Goal: Find specific page/section: Find specific page/section

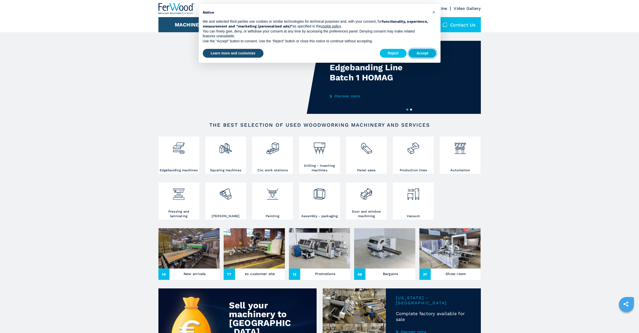
click at [419, 54] on button "Accept" at bounding box center [422, 53] width 28 height 9
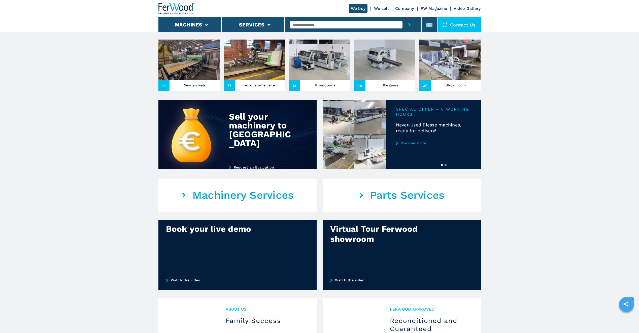
scroll to position [201, 0]
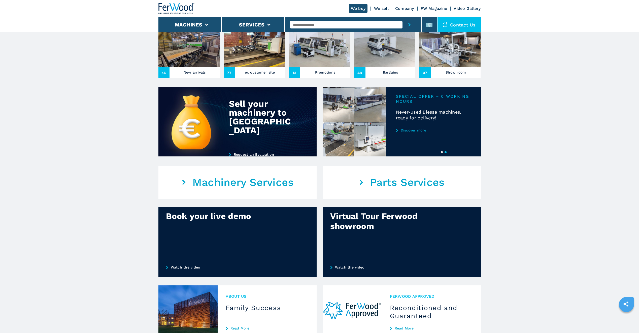
click at [393, 182] on em "Parts Services" at bounding box center [407, 182] width 75 height 13
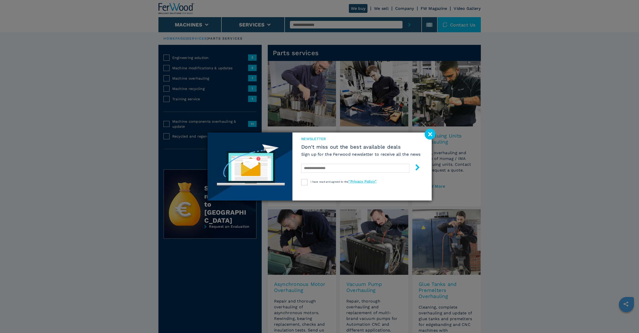
click at [429, 132] on image at bounding box center [429, 134] width 11 height 11
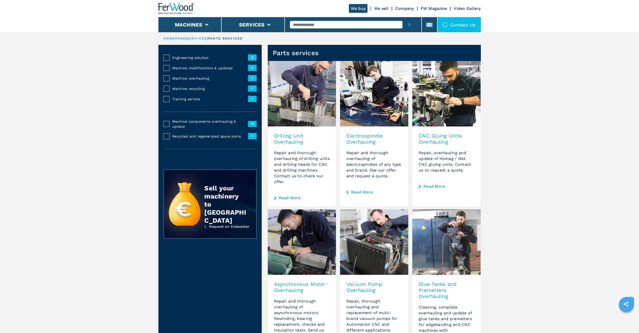
click at [184, 8] on img at bounding box center [176, 8] width 36 height 11
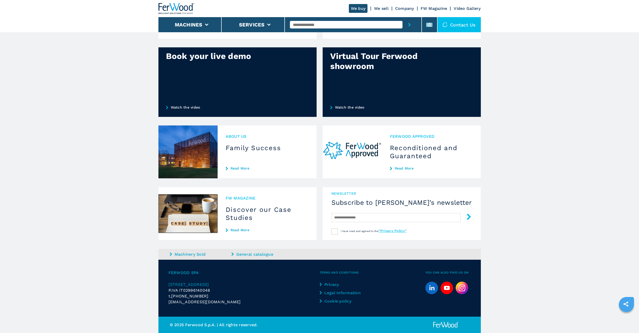
scroll to position [286, 0]
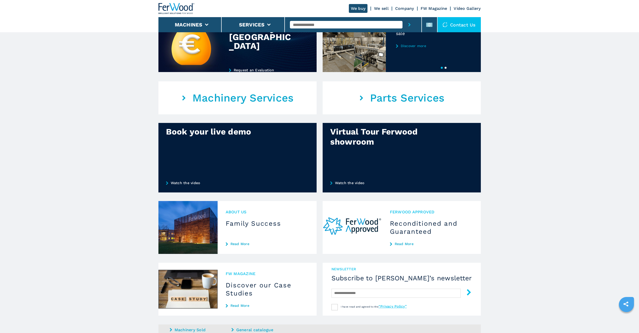
click at [404, 99] on em "Parts Services" at bounding box center [407, 98] width 75 height 13
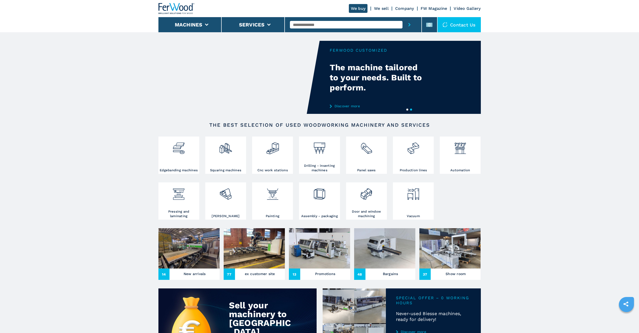
scroll to position [16, 0]
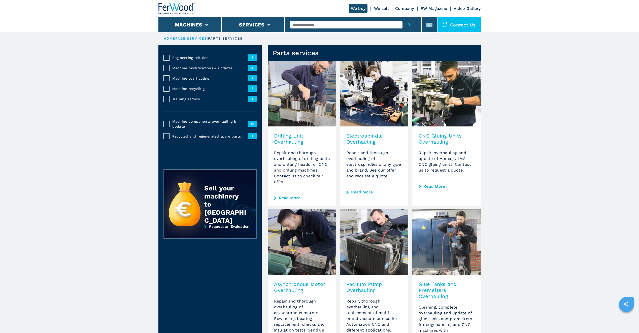
click at [253, 78] on span "1" at bounding box center [252, 78] width 9 height 6
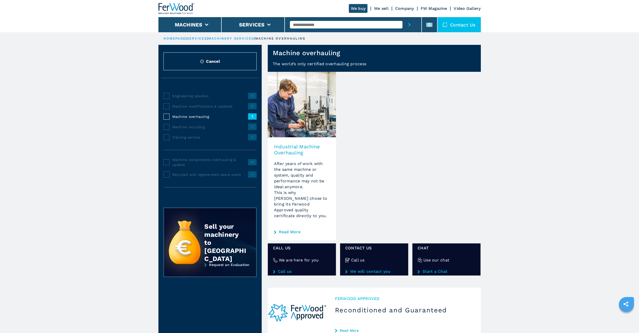
click at [297, 148] on h3 "Industrial Machine Overhauling" at bounding box center [302, 149] width 56 height 12
